Goal: Task Accomplishment & Management: Use online tool/utility

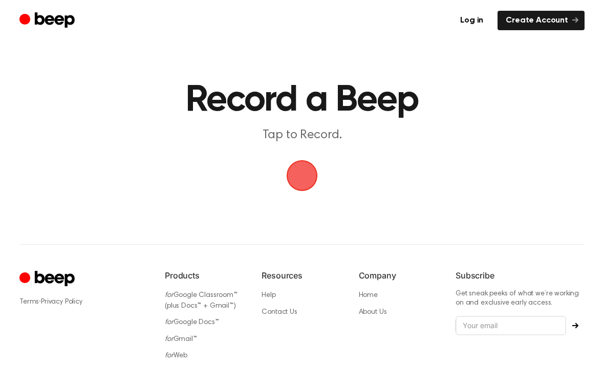
click at [522, 23] on link "Create Account" at bounding box center [541, 20] width 87 height 19
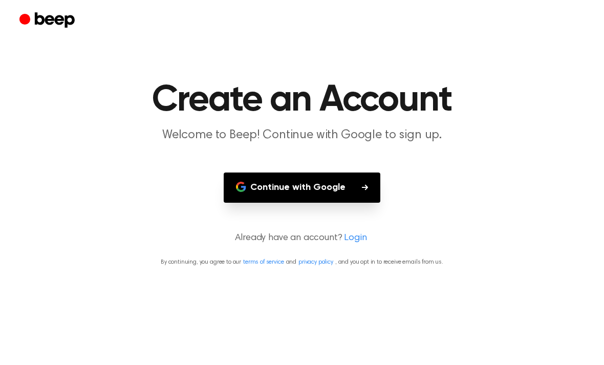
click at [373, 191] on button "Continue with Google" at bounding box center [302, 188] width 157 height 30
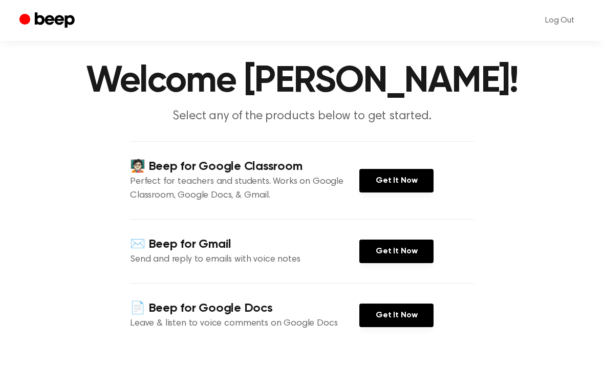
scroll to position [18, 0]
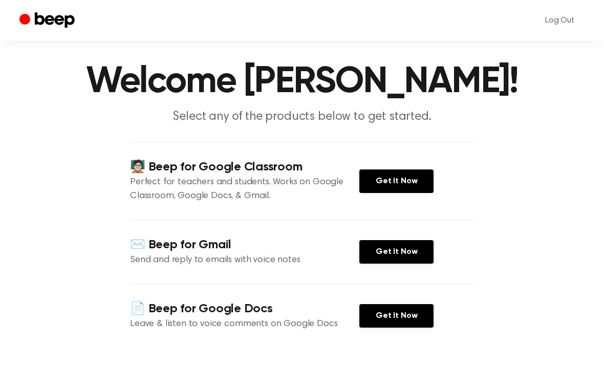
click at [421, 186] on link "Get It Now" at bounding box center [396, 181] width 74 height 24
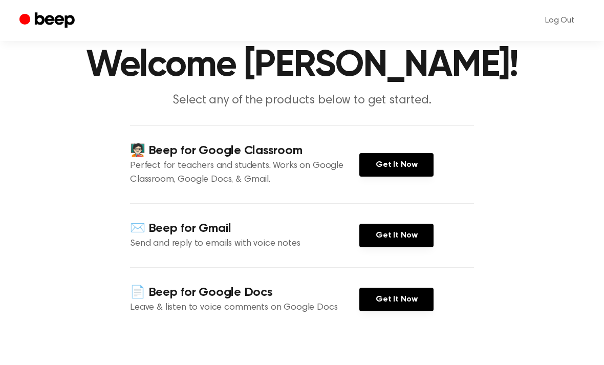
click at [362, 304] on link "Get It Now" at bounding box center [396, 300] width 74 height 24
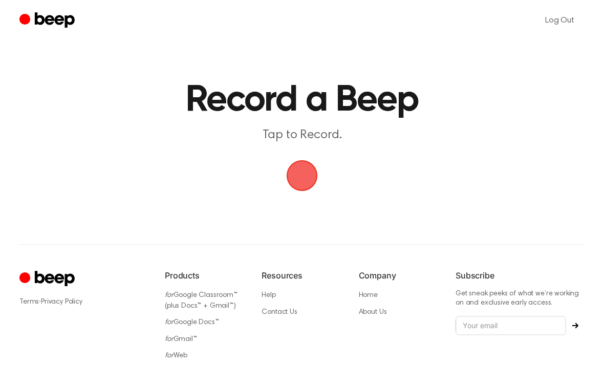
click at [304, 175] on span "button" at bounding box center [302, 175] width 31 height 31
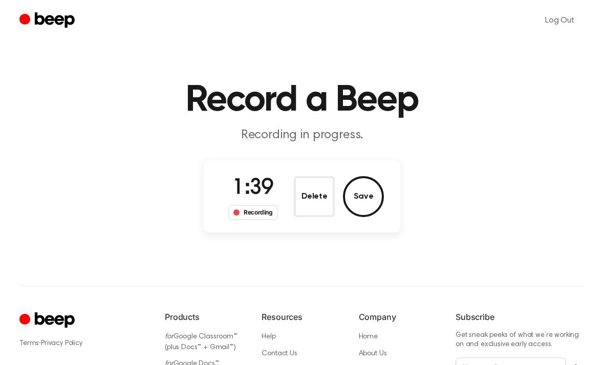
click at [365, 198] on button "Save" at bounding box center [363, 196] width 41 height 41
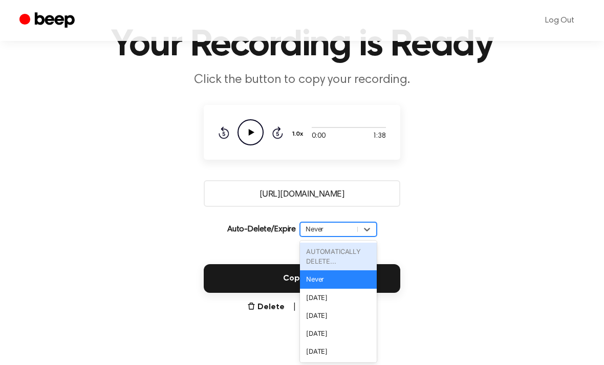
scroll to position [56, 0]
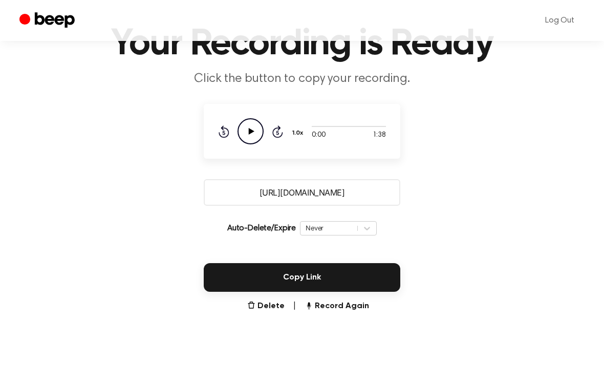
click at [445, 251] on div "Copy Link" at bounding box center [301, 271] width 579 height 41
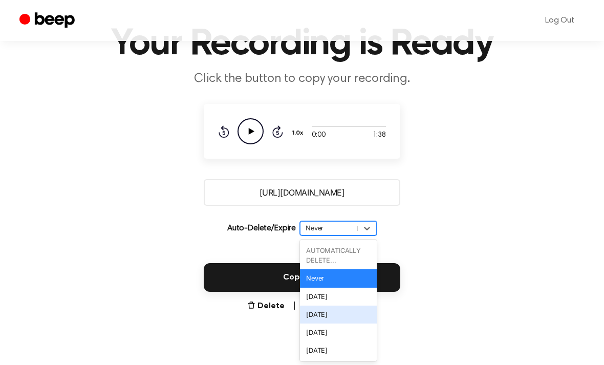
click at [360, 314] on div "In 1 Week" at bounding box center [338, 315] width 77 height 18
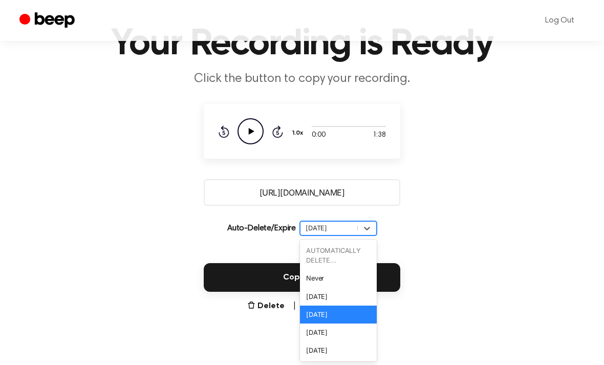
click at [450, 256] on div "Copy Link" at bounding box center [301, 271] width 579 height 41
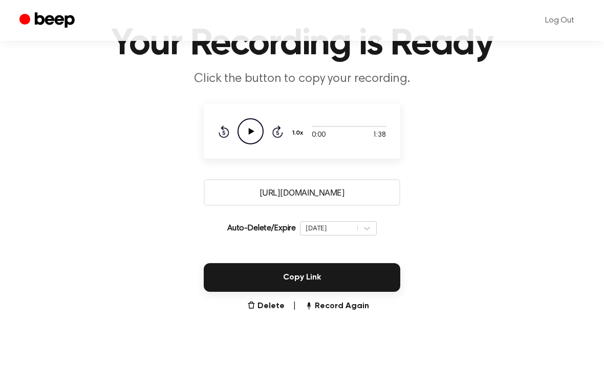
click at [252, 134] on icon "Play Audio" at bounding box center [251, 131] width 26 height 26
